Goal: Transaction & Acquisition: Purchase product/service

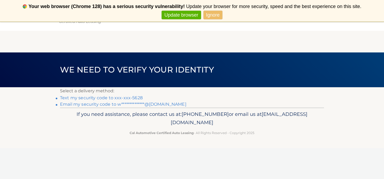
click at [135, 95] on link "Text my security code to xxx-xxx-5628" at bounding box center [101, 97] width 83 height 5
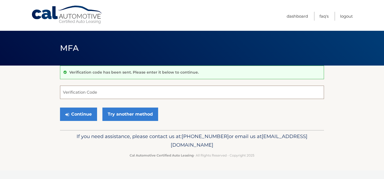
click at [135, 95] on input "Verification Code" at bounding box center [192, 91] width 264 height 13
type input "497529"
drag, startPoint x: 84, startPoint y: 113, endPoint x: 84, endPoint y: 108, distance: 5.4
click at [84, 108] on button "Continue" at bounding box center [78, 113] width 37 height 13
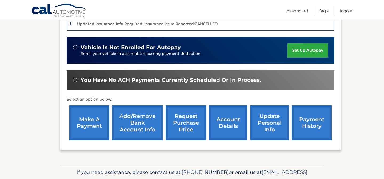
scroll to position [148, 0]
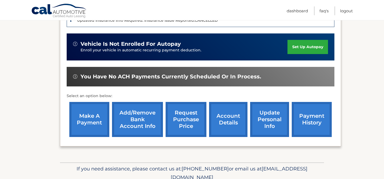
click at [95, 121] on link "make a payment" at bounding box center [89, 119] width 40 height 35
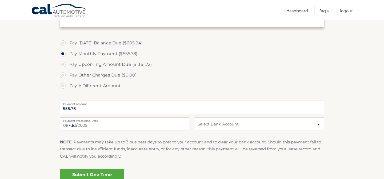
scroll to position [205, 0]
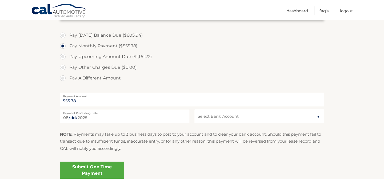
click at [234, 114] on select "Select Bank Account Checking TRUMARK FINANCIAL CU *****7208 Checking NAVY FEDER…" at bounding box center [259, 115] width 129 height 13
select select "YTg2YzI1ZGMtY2FlMS00NDA4LTkyY2ItYTA1MzQxNWI4OTYx"
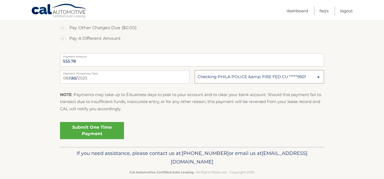
scroll to position [249, 0]
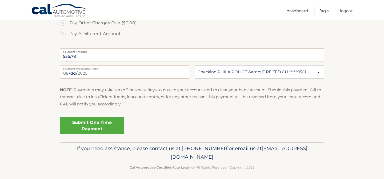
click at [97, 128] on link "Submit One Time Payment" at bounding box center [92, 125] width 64 height 17
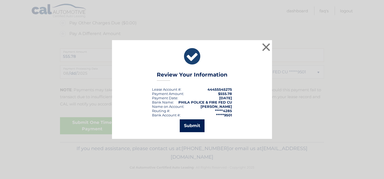
drag, startPoint x: 197, startPoint y: 126, endPoint x: 197, endPoint y: 121, distance: 5.3
click at [197, 121] on button "Submit" at bounding box center [192, 125] width 25 height 13
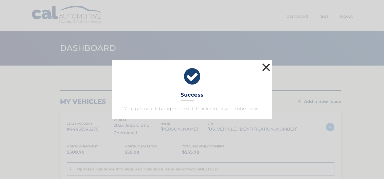
click at [266, 65] on button "×" at bounding box center [266, 67] width 11 height 11
